Goal: Ask a question

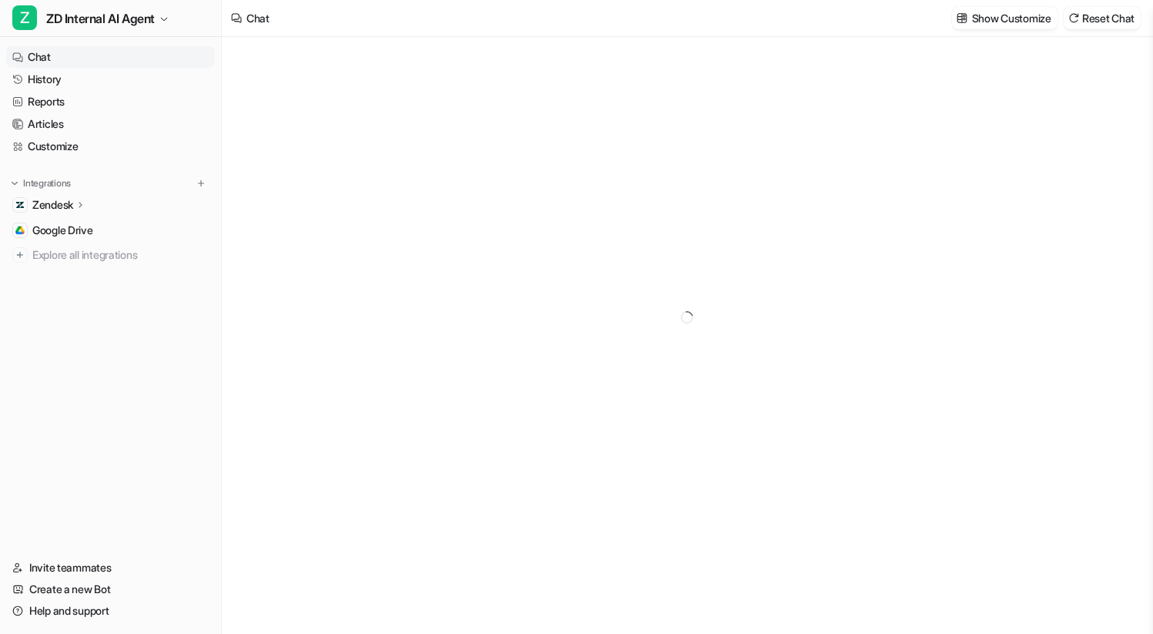
type textarea "**********"
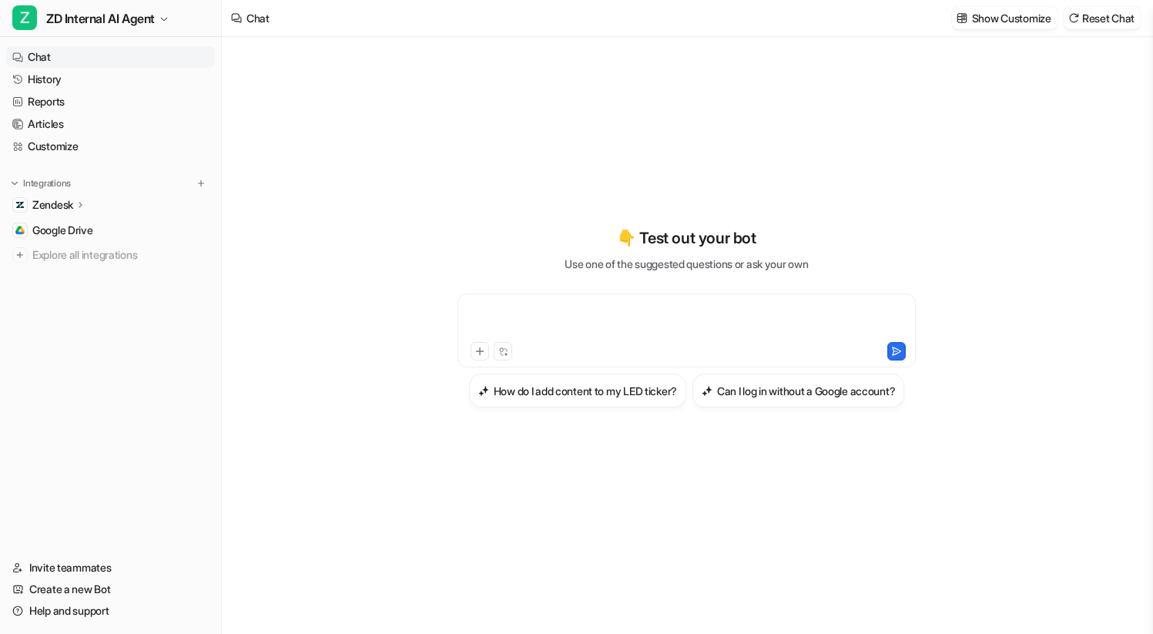
click at [632, 303] on div at bounding box center [685, 320] width 449 height 35
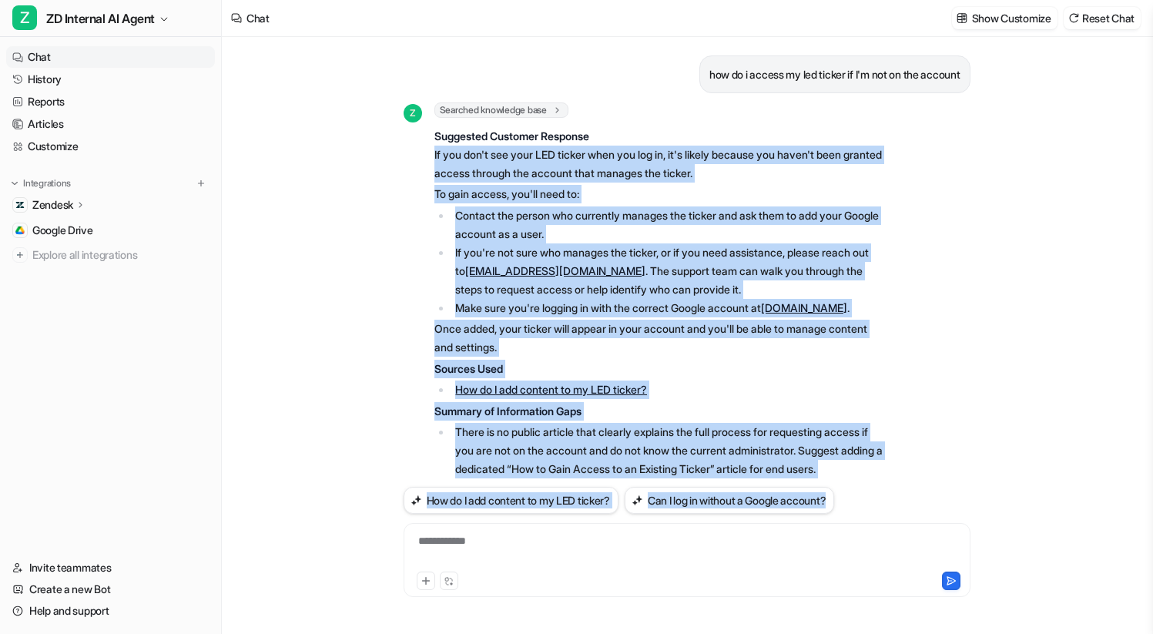
scroll to position [238, 0]
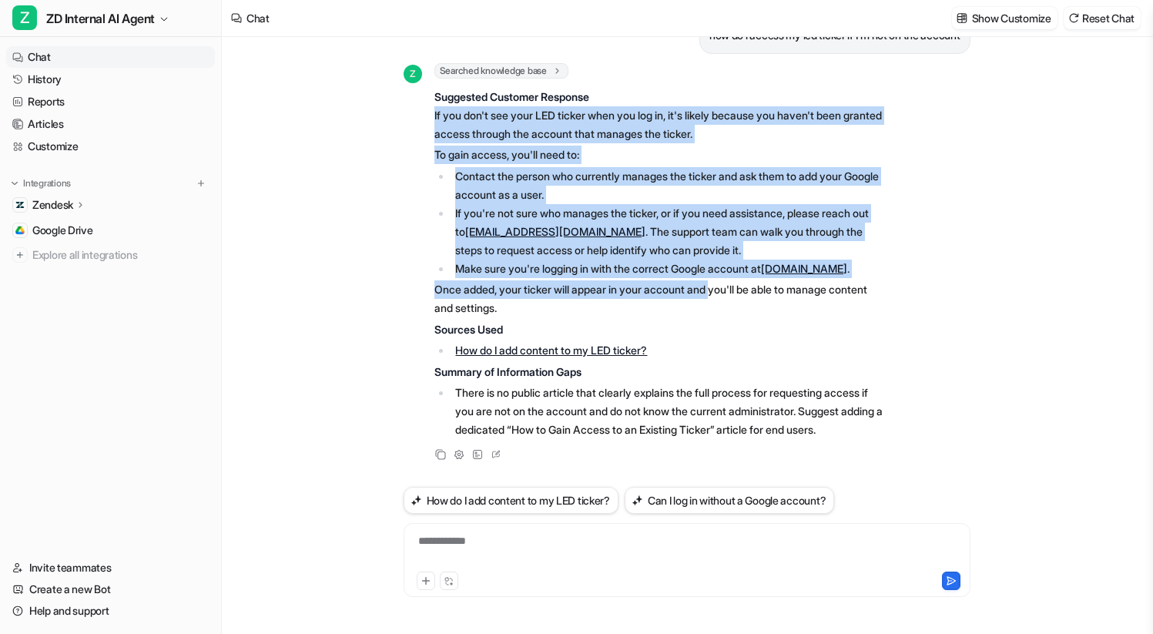
drag, startPoint x: 395, startPoint y: 179, endPoint x: 765, endPoint y: 189, distance: 369.8
click at [765, 189] on div "Z Searched knowledge base search_queries : [ "access LED ticker without account…" at bounding box center [643, 251] width 481 height 376
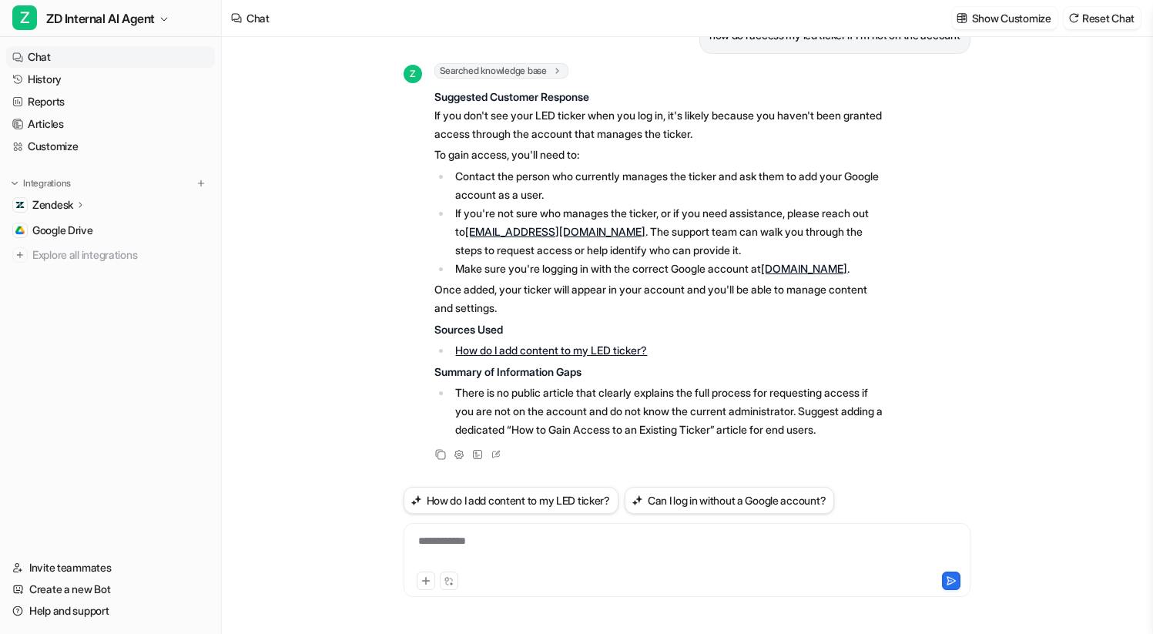
click at [765, 280] on p "Once added, your ticker will appear in your account and you'll be able to manag…" at bounding box center [659, 298] width 450 height 37
